Goal: Task Accomplishment & Management: Manage account settings

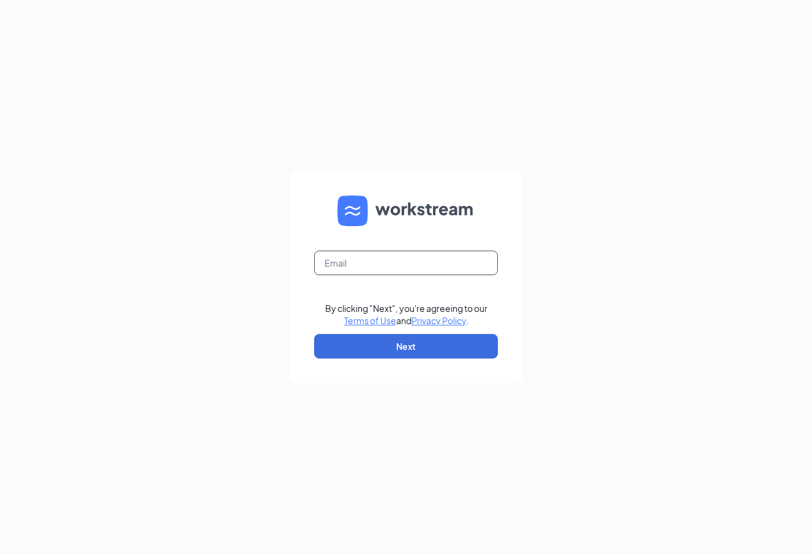
click at [409, 258] on input "text" at bounding box center [406, 263] width 184 height 24
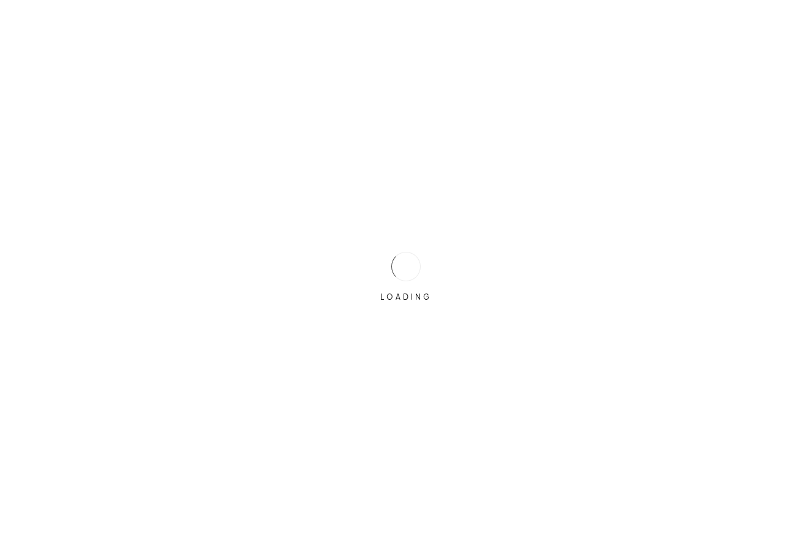
click at [431, 298] on div "LOADING" at bounding box center [405, 297] width 61 height 10
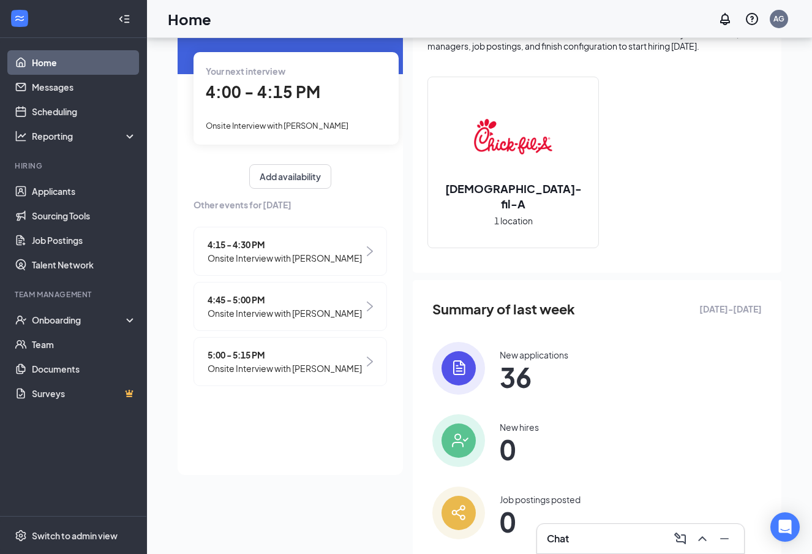
scroll to position [116, 0]
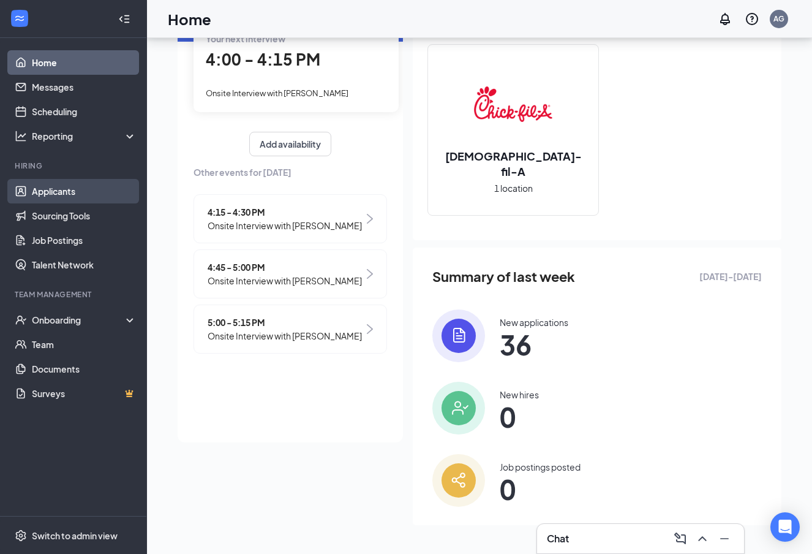
click at [67, 188] on link "Applicants" at bounding box center [84, 191] width 105 height 24
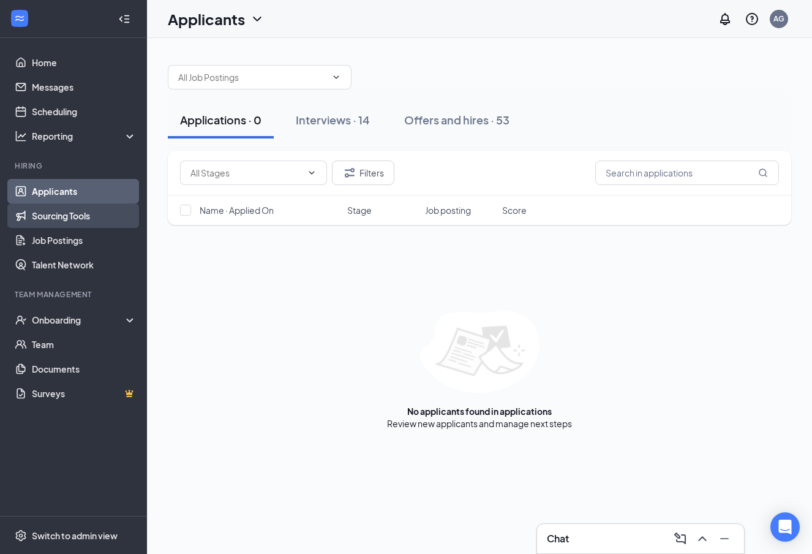
click at [82, 208] on link "Sourcing Tools" at bounding box center [84, 215] width 105 height 24
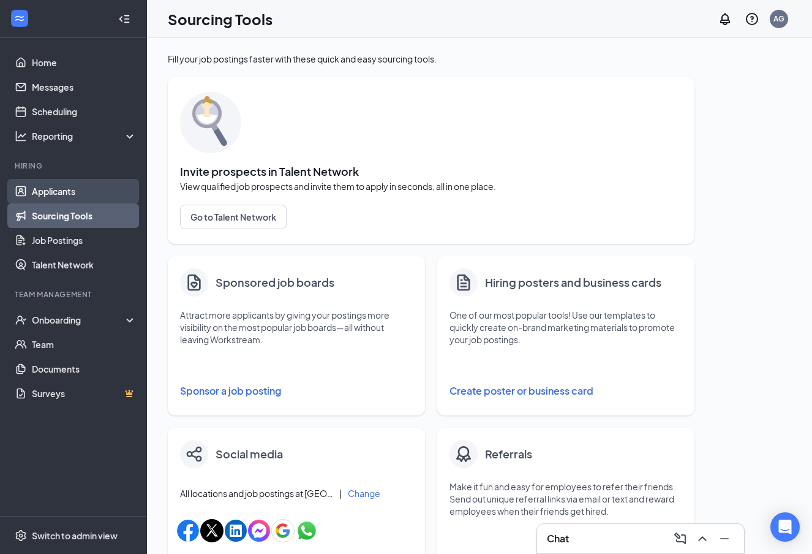
click at [72, 197] on link "Applicants" at bounding box center [84, 191] width 105 height 24
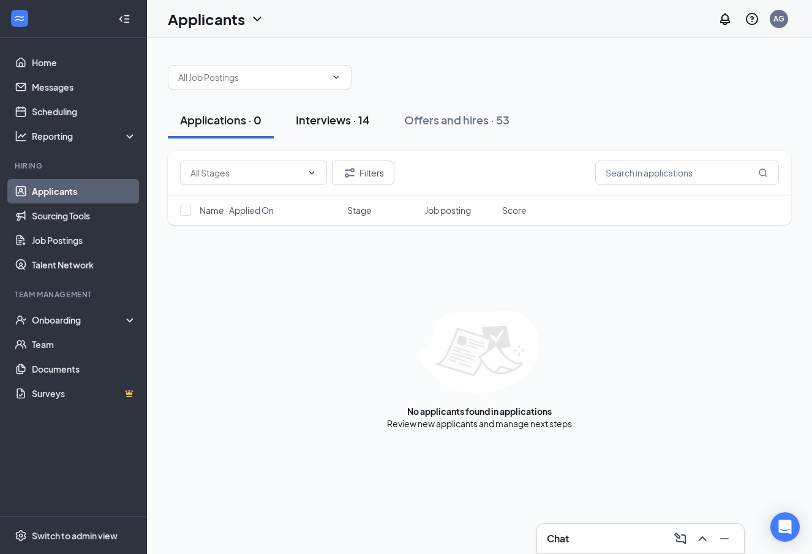
click at [328, 126] on div "Interviews · 14" at bounding box center [333, 119] width 74 height 15
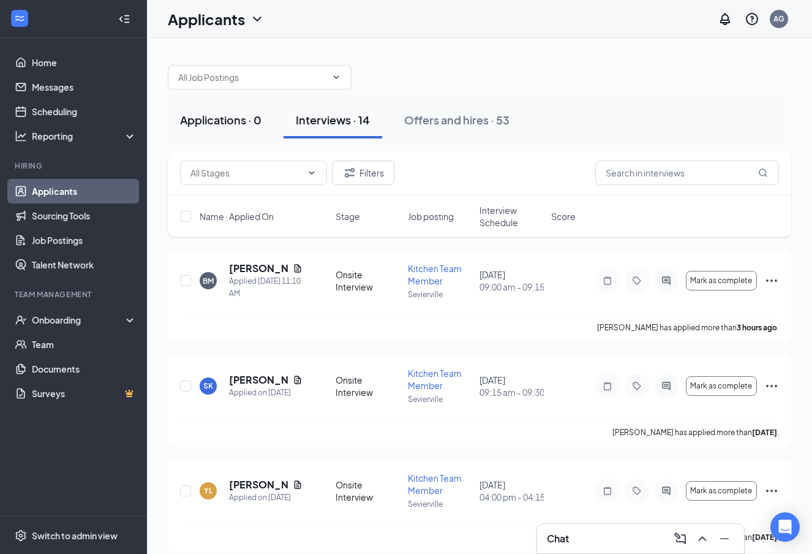
click at [227, 113] on div "Applications · 0" at bounding box center [220, 119] width 81 height 15
